Goal: Transaction & Acquisition: Purchase product/service

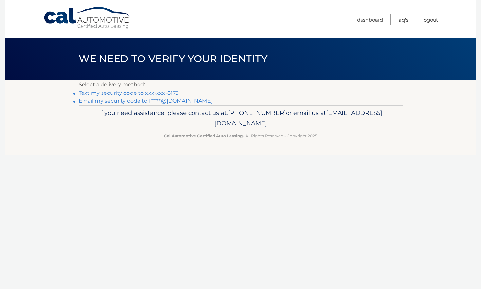
click at [150, 94] on link "Text my security code to xxx-xxx-8175" at bounding box center [129, 93] width 100 height 6
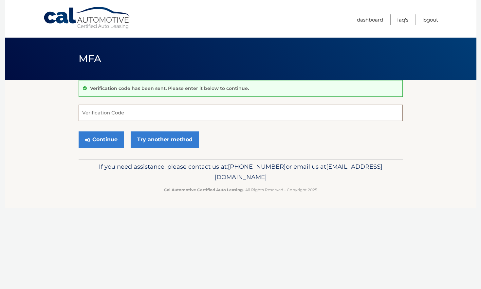
click at [120, 112] on input "Verification Code" at bounding box center [241, 113] width 324 height 16
type input "010019"
click at [111, 143] on button "Continue" at bounding box center [102, 140] width 46 height 16
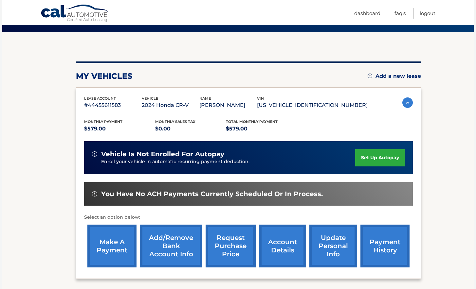
scroll to position [64, 0]
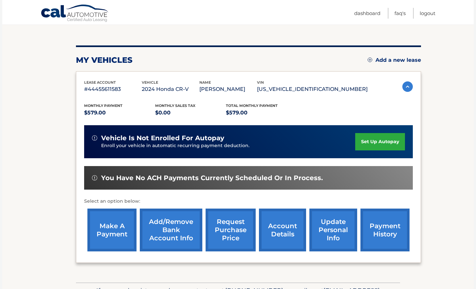
click at [118, 231] on link "make a payment" at bounding box center [111, 230] width 49 height 43
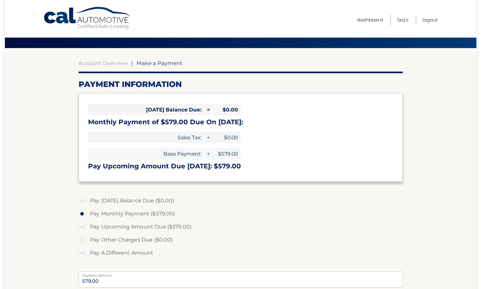
scroll to position [169, 0]
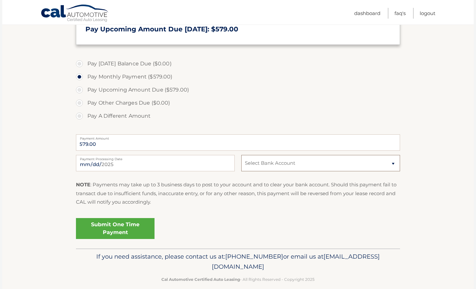
select select "NGMxMGQ3YjctZmYwMC00YjhhLTliZGQtZGUwZWQxNGNjMGZk"
click at [114, 227] on link "Submit One Time Payment" at bounding box center [115, 228] width 79 height 21
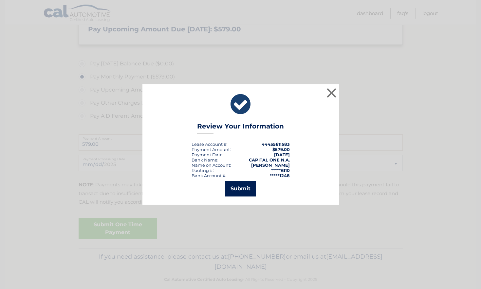
click at [244, 189] on button "Submit" at bounding box center [240, 189] width 30 height 16
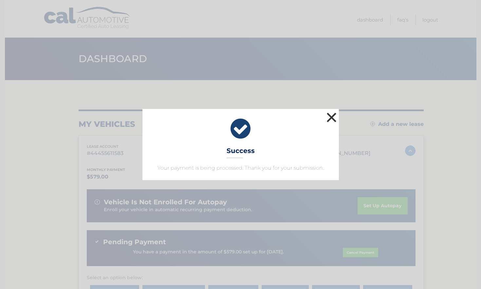
click at [333, 115] on button "×" at bounding box center [331, 117] width 13 height 13
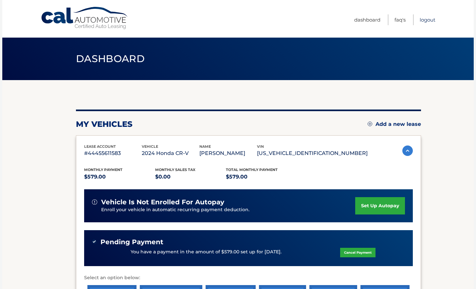
click at [427, 19] on link "Logout" at bounding box center [428, 19] width 16 height 11
